Goal: Information Seeking & Learning: Find specific fact

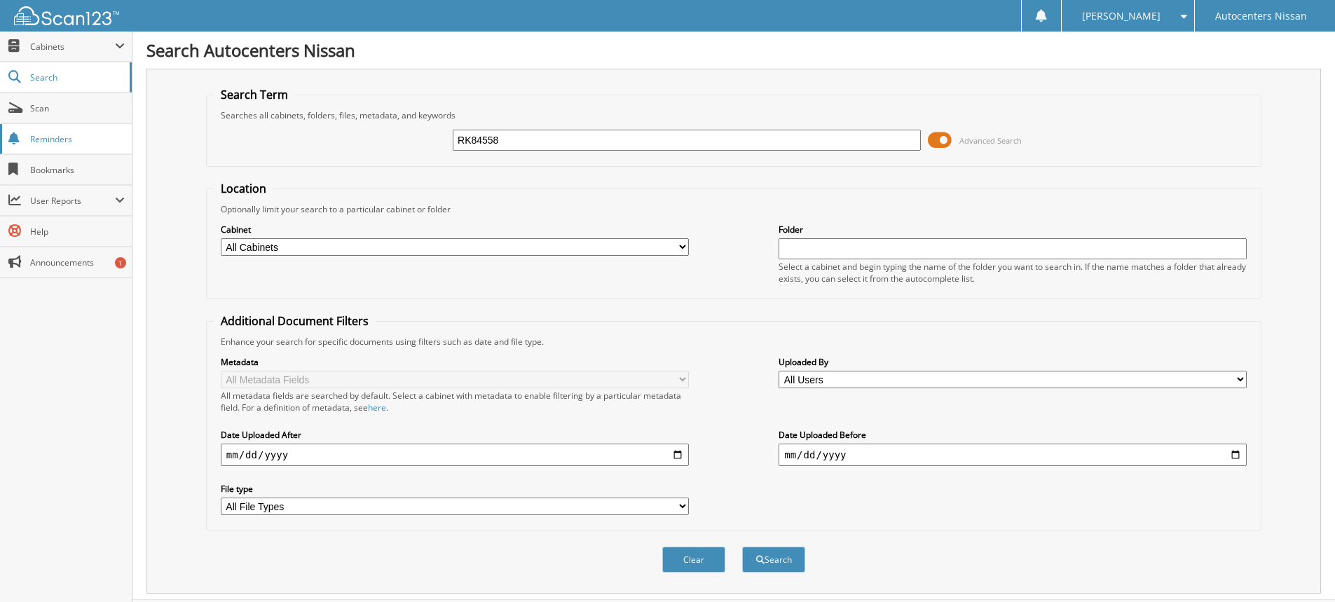
type input "RK84558"
click at [742, 547] on button "Search" at bounding box center [773, 560] width 63 height 26
click at [769, 563] on button "Search" at bounding box center [773, 560] width 63 height 26
click at [39, 50] on span "Cabinets" at bounding box center [72, 47] width 85 height 12
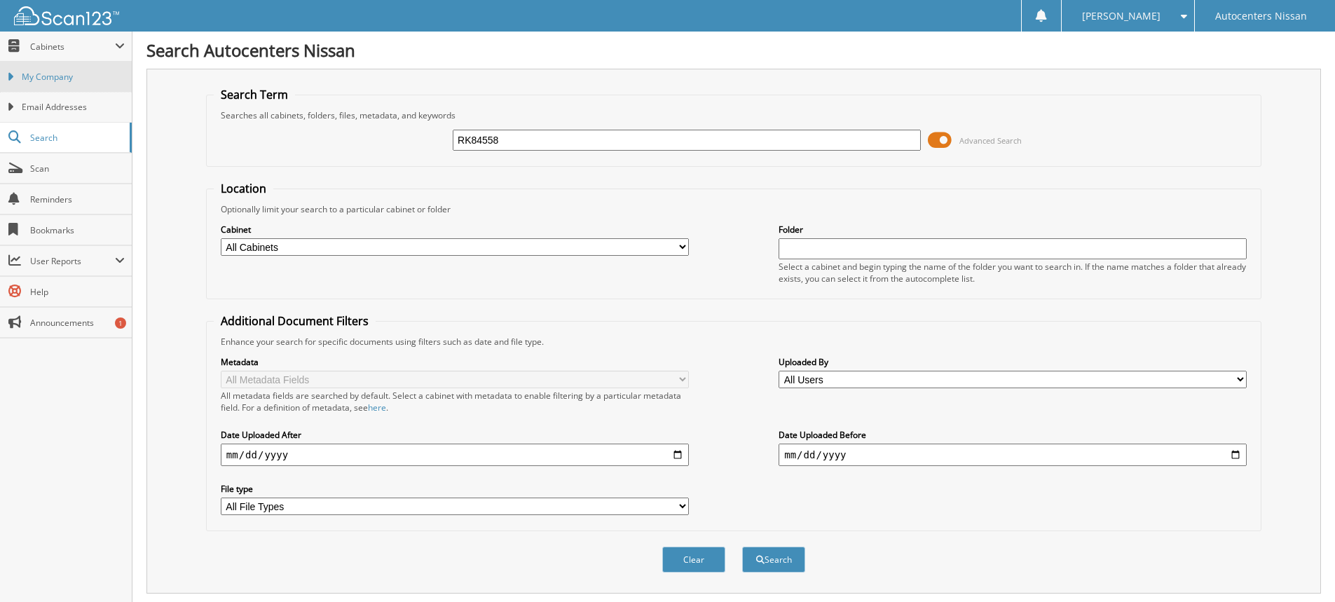
click at [51, 80] on span "My Company" at bounding box center [73, 77] width 103 height 13
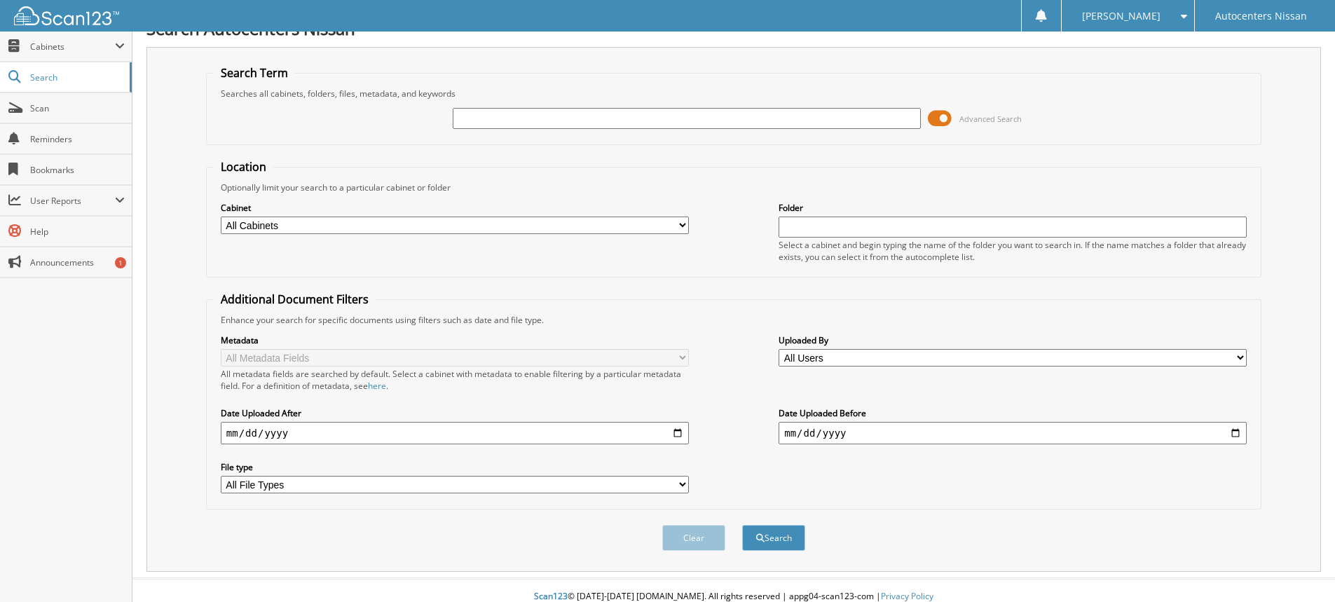
scroll to position [34, 0]
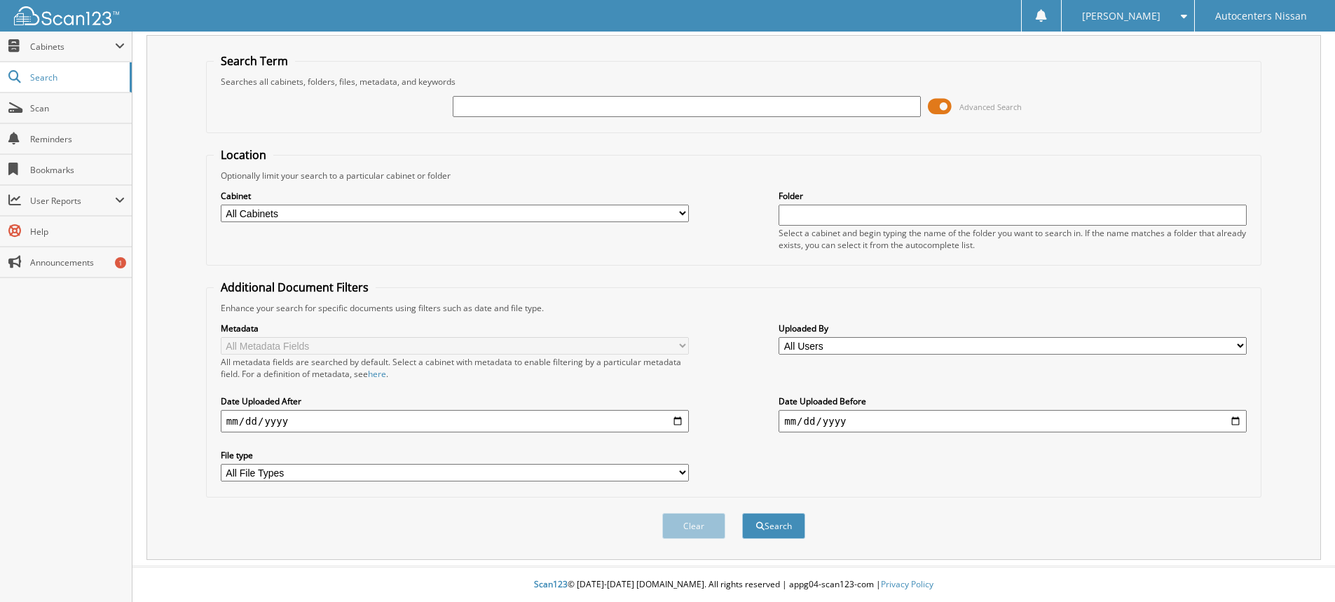
click at [852, 213] on input "text" at bounding box center [1013, 215] width 468 height 21
type input "RK84558"
click at [742, 513] on button "Search" at bounding box center [773, 526] width 63 height 26
click at [936, 107] on span at bounding box center [940, 106] width 24 height 21
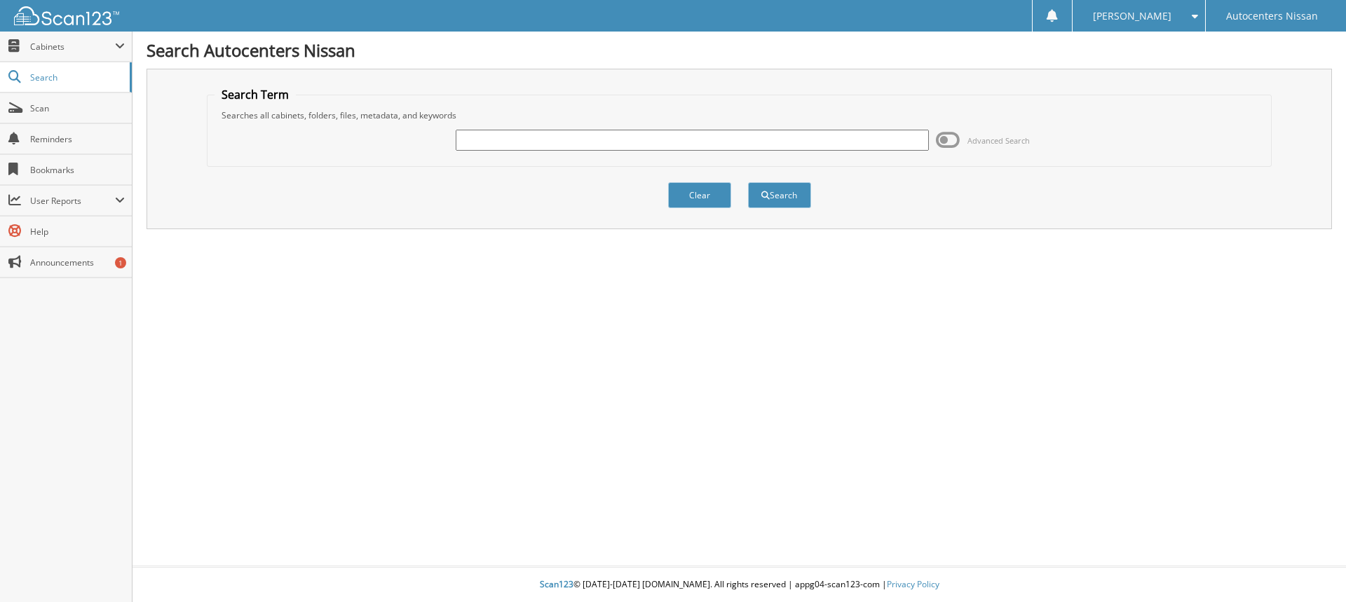
click at [557, 146] on input "text" at bounding box center [692, 140] width 472 height 21
type input "RK84558"
click at [748, 182] on button "Search" at bounding box center [779, 195] width 63 height 26
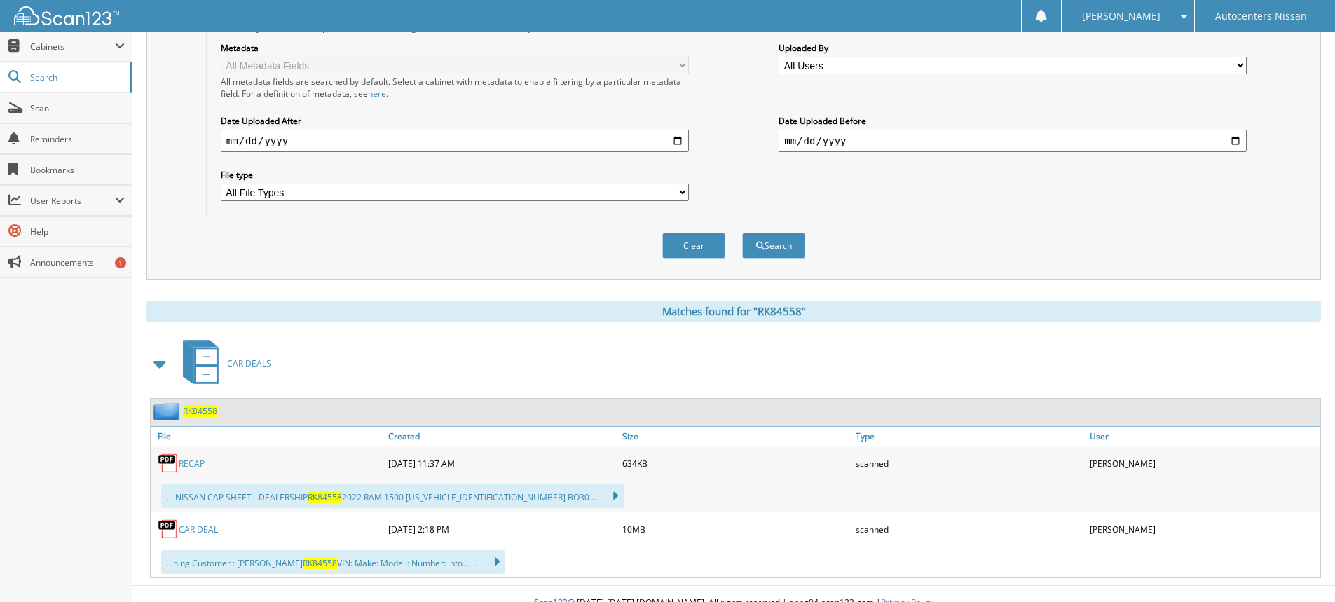
scroll to position [333, 0]
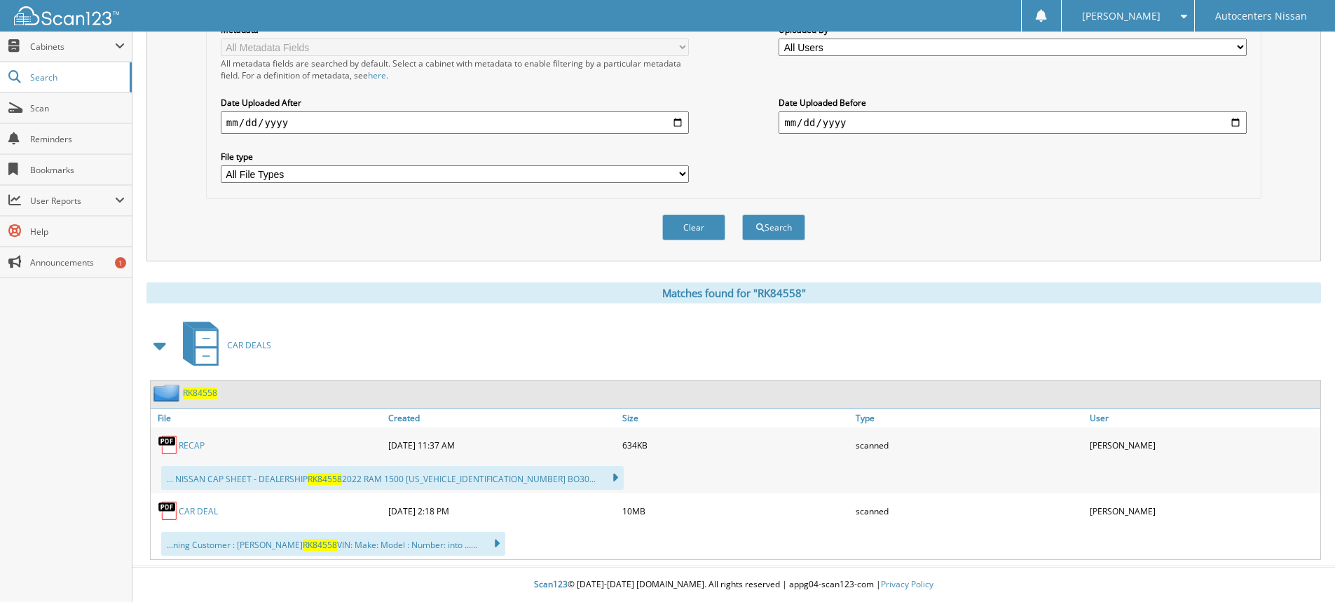
click at [170, 443] on img at bounding box center [168, 445] width 21 height 21
click at [193, 478] on div "... NISSAN CAP SHEET - DEALERSHIP RK84558 2022 RAM 1500 [US_VEHICLE_IDENTIFICAT…" at bounding box center [392, 478] width 463 height 24
click at [165, 509] on img at bounding box center [168, 510] width 21 height 21
click at [210, 507] on link "CAR DEAL" at bounding box center [198, 511] width 39 height 12
click at [189, 444] on link "RECAP" at bounding box center [192, 445] width 26 height 12
